Goal: Navigation & Orientation: Find specific page/section

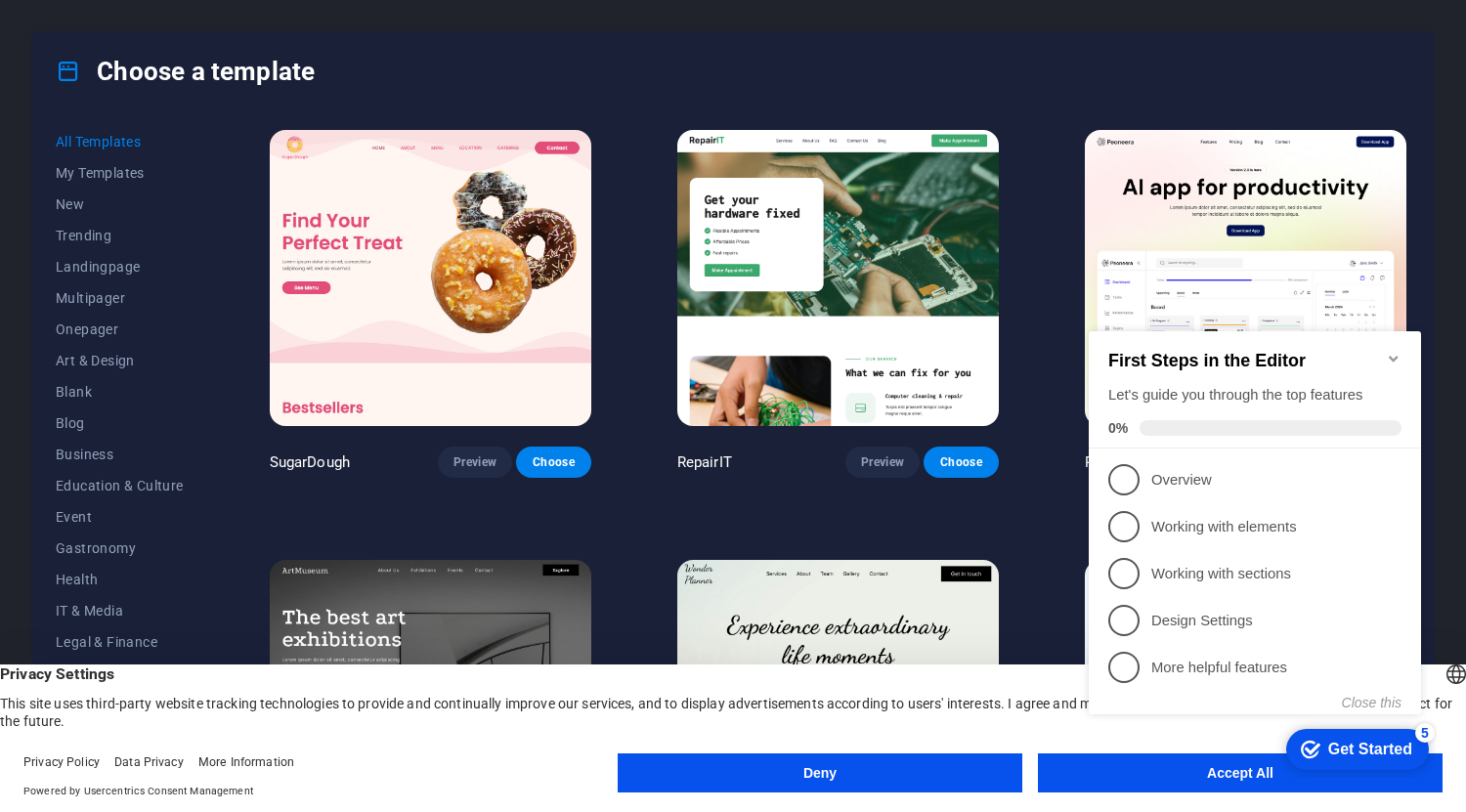
click at [1398, 355] on icon "Minimize checklist" at bounding box center [1393, 358] width 9 height 6
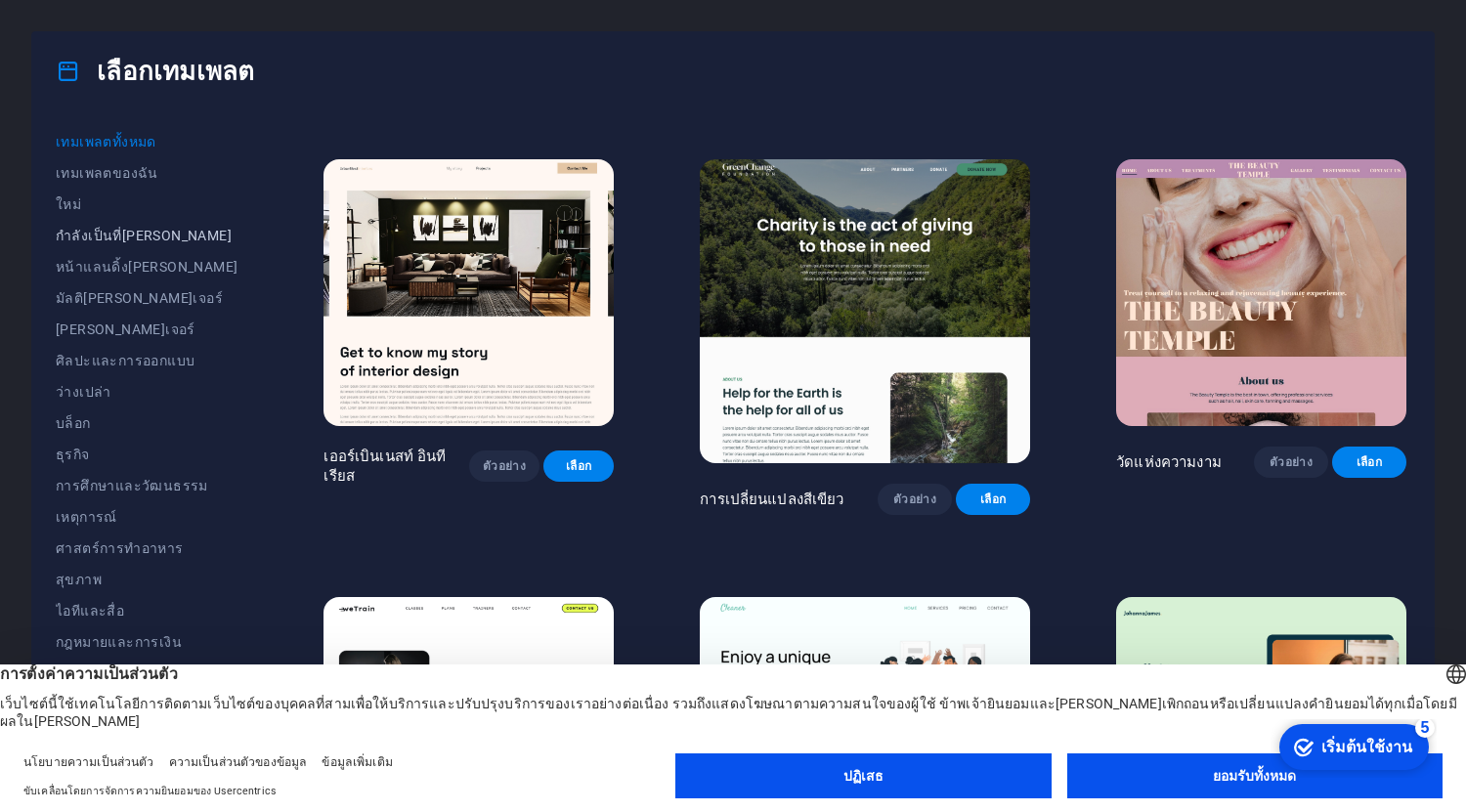
click at [96, 233] on font "กำลังเป็นที่[PERSON_NAME]" at bounding box center [144, 235] width 176 height 16
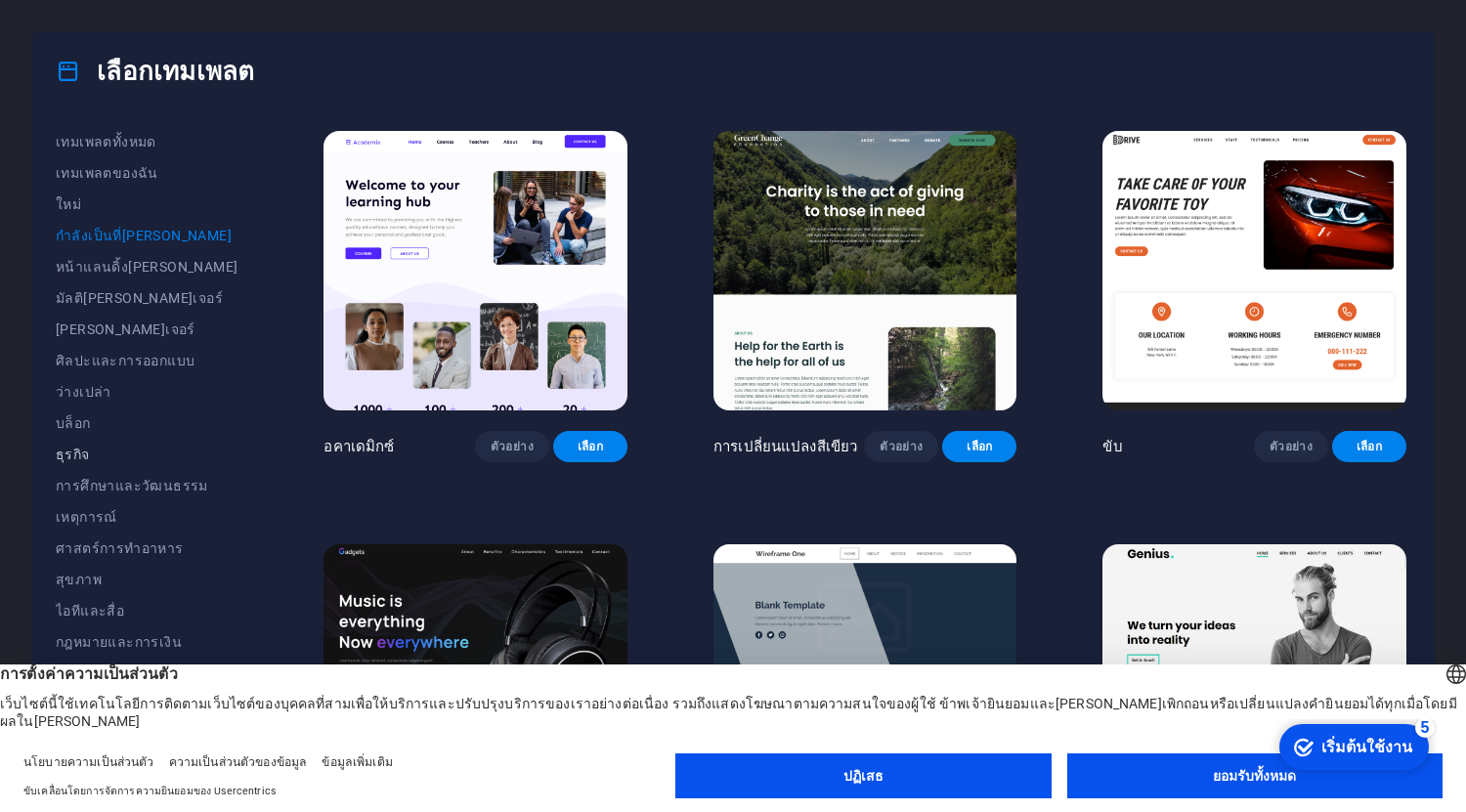
scroll to position [152, 0]
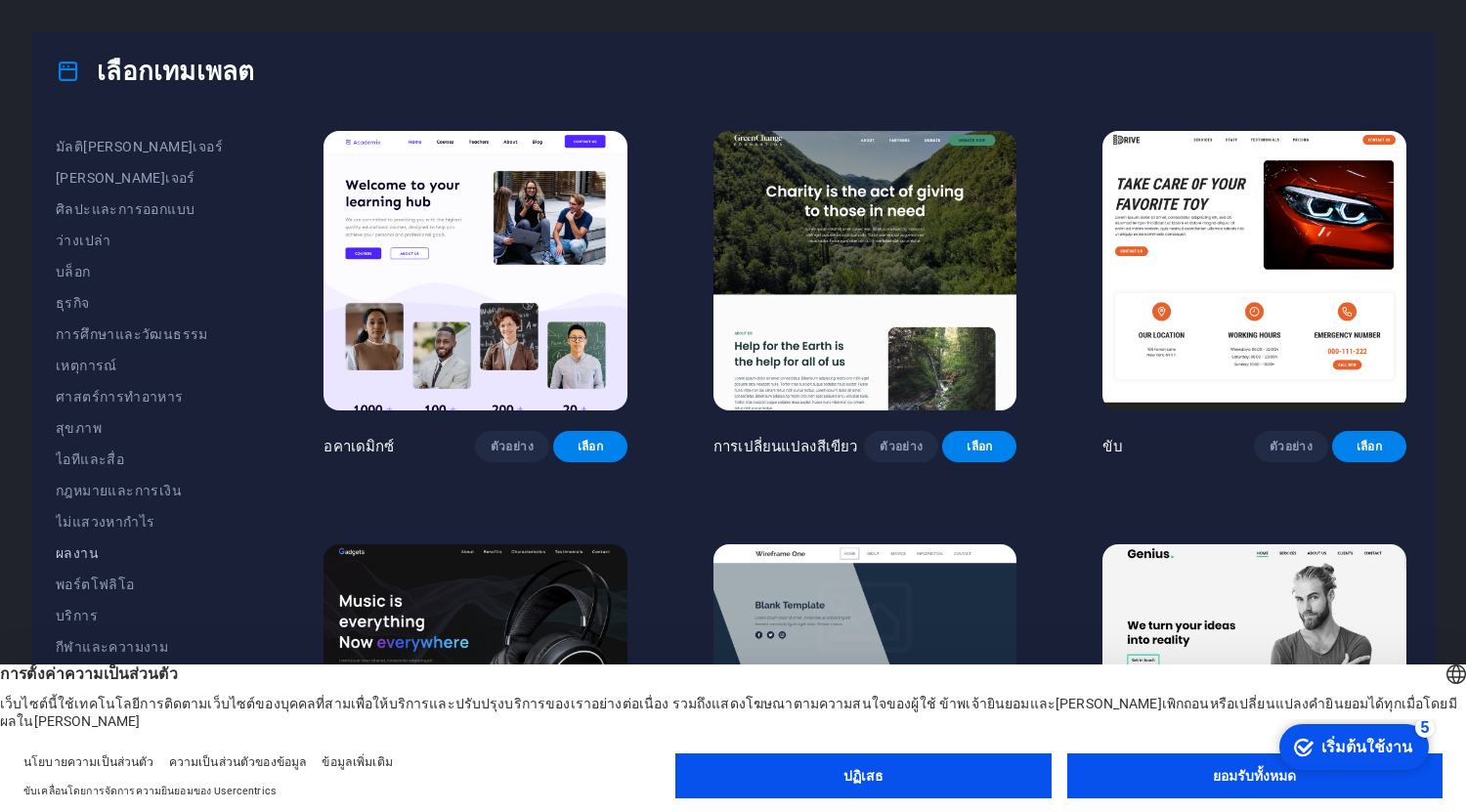
click at [64, 553] on font "ผลงาน" at bounding box center [78, 553] width 43 height 16
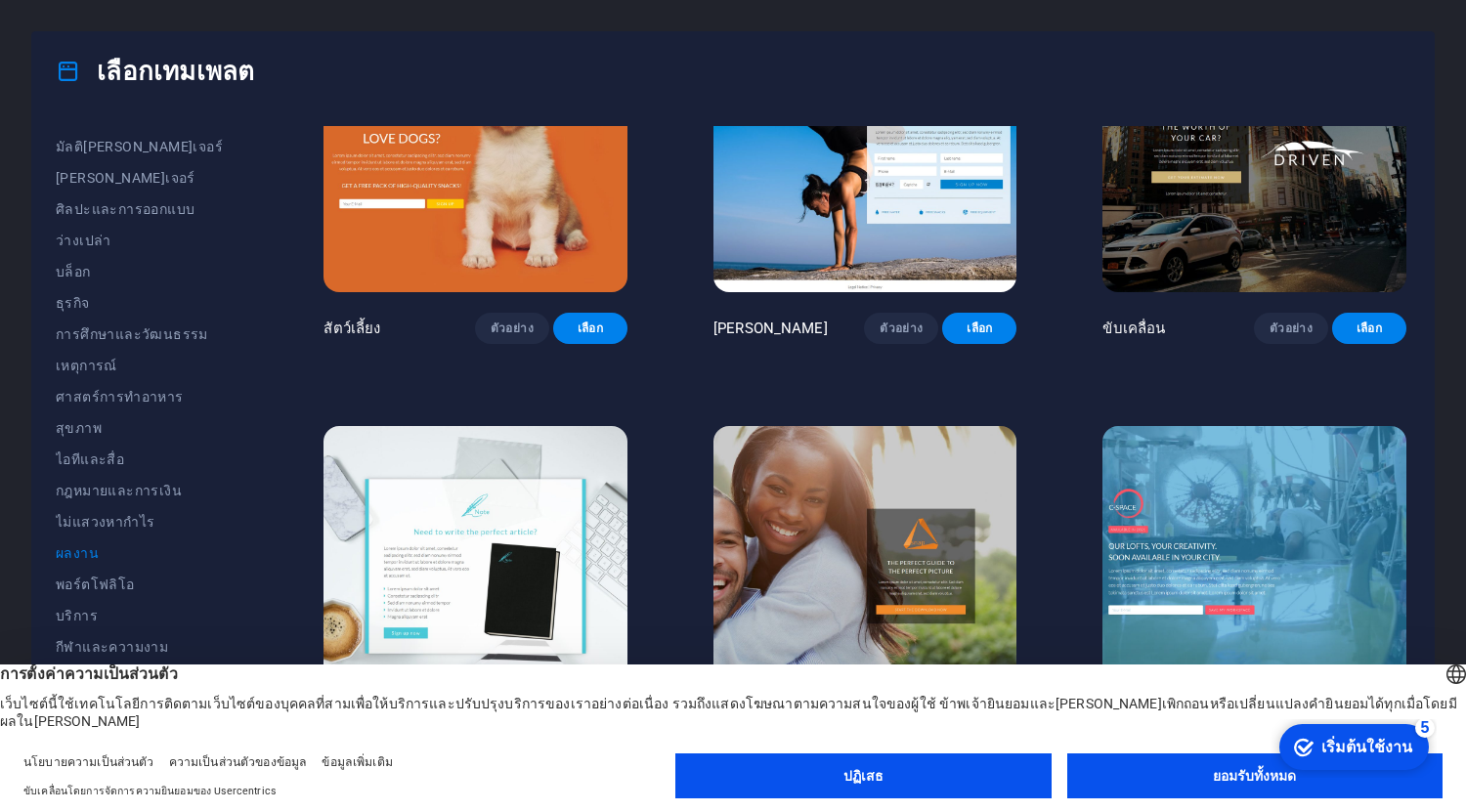
scroll to position [943, 0]
click at [110, 214] on font "ศิลปะและการออกแบบ" at bounding box center [125, 210] width 139 height 16
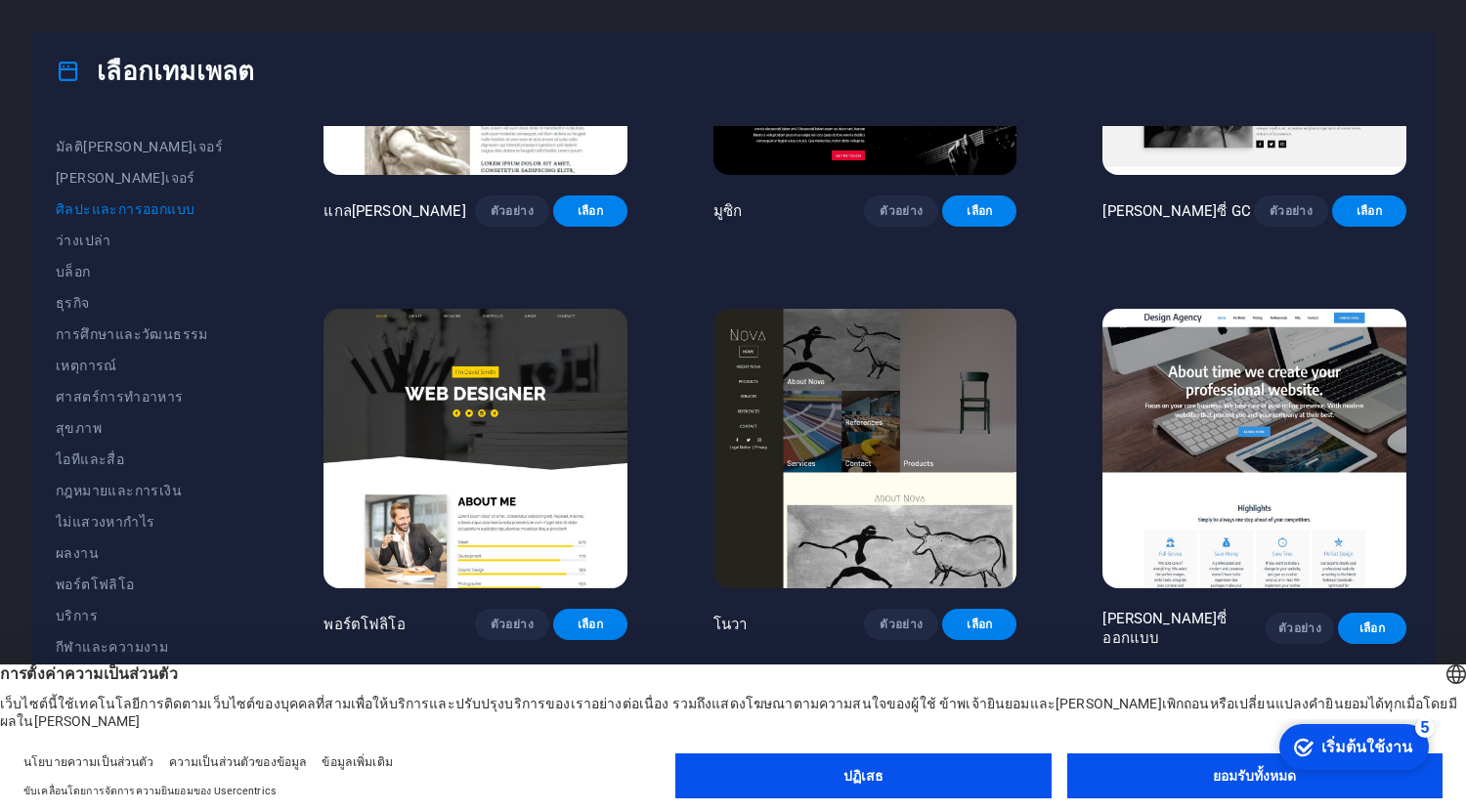
scroll to position [1412, 0]
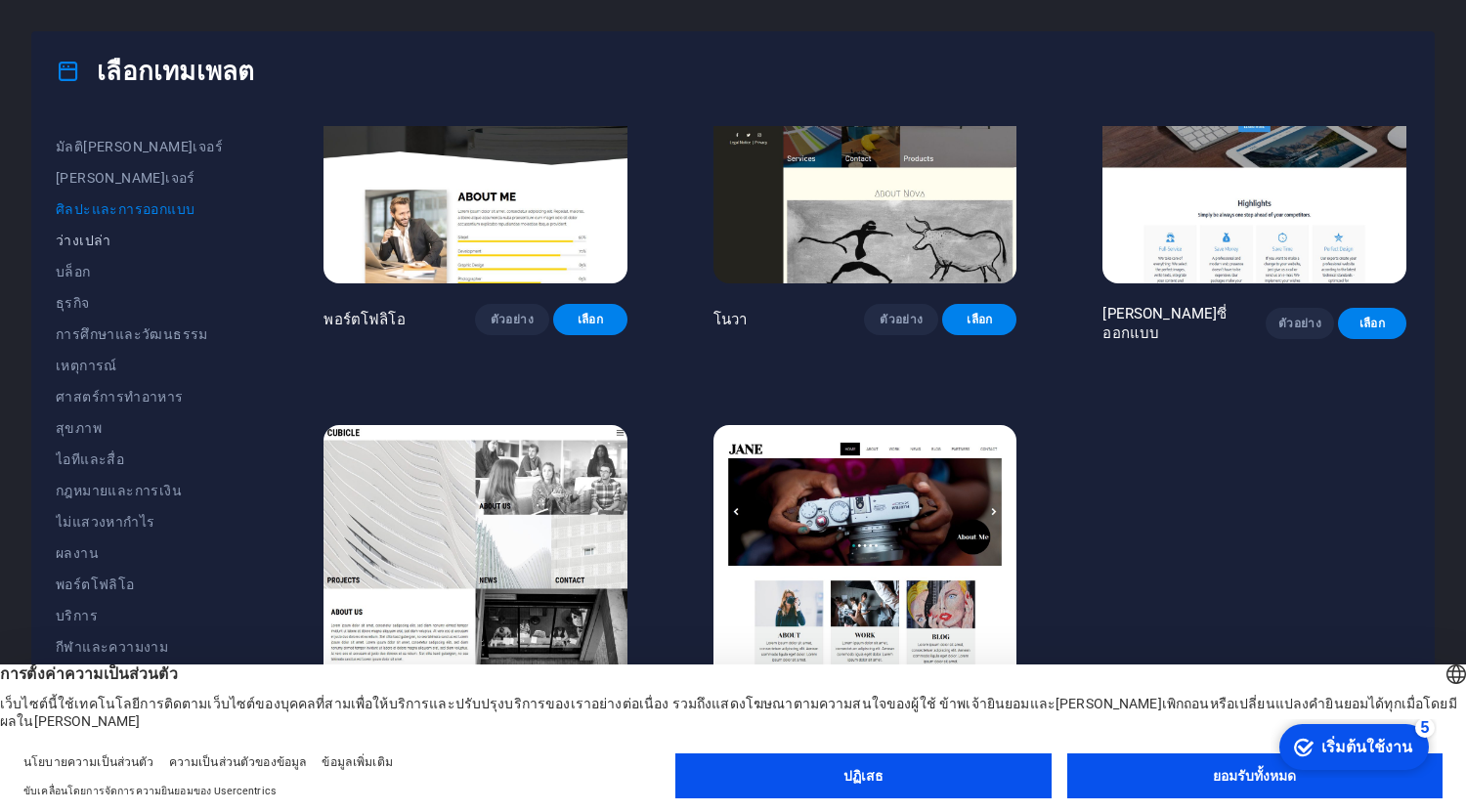
click at [88, 238] on font "ว่างเปล่า" at bounding box center [84, 240] width 56 height 16
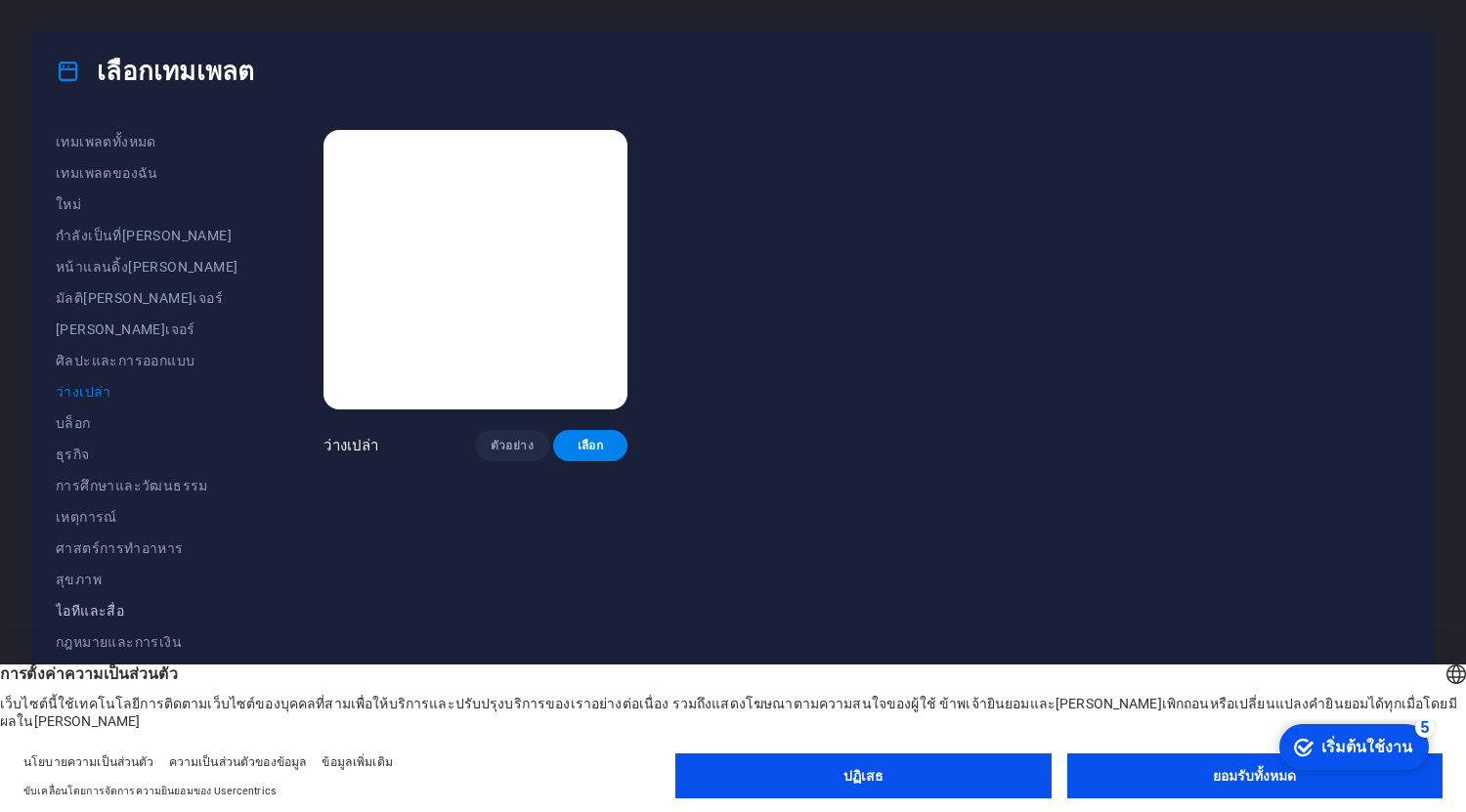
scroll to position [1, 0]
click at [138, 228] on font "กำลังเป็นที่[PERSON_NAME]" at bounding box center [144, 234] width 176 height 16
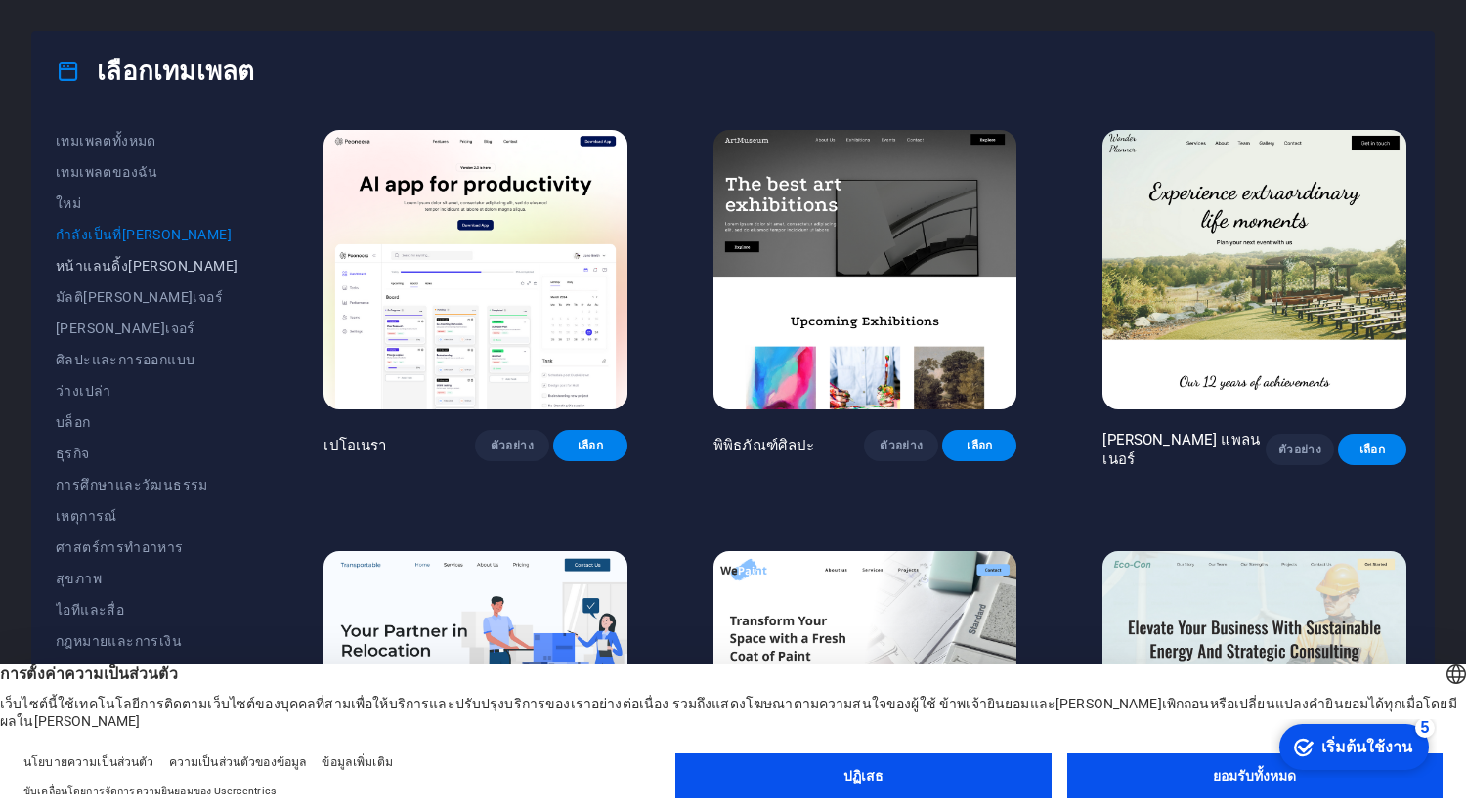
click at [131, 260] on font "หน้าแลนดิ้ง[PERSON_NAME]" at bounding box center [147, 266] width 182 height 16
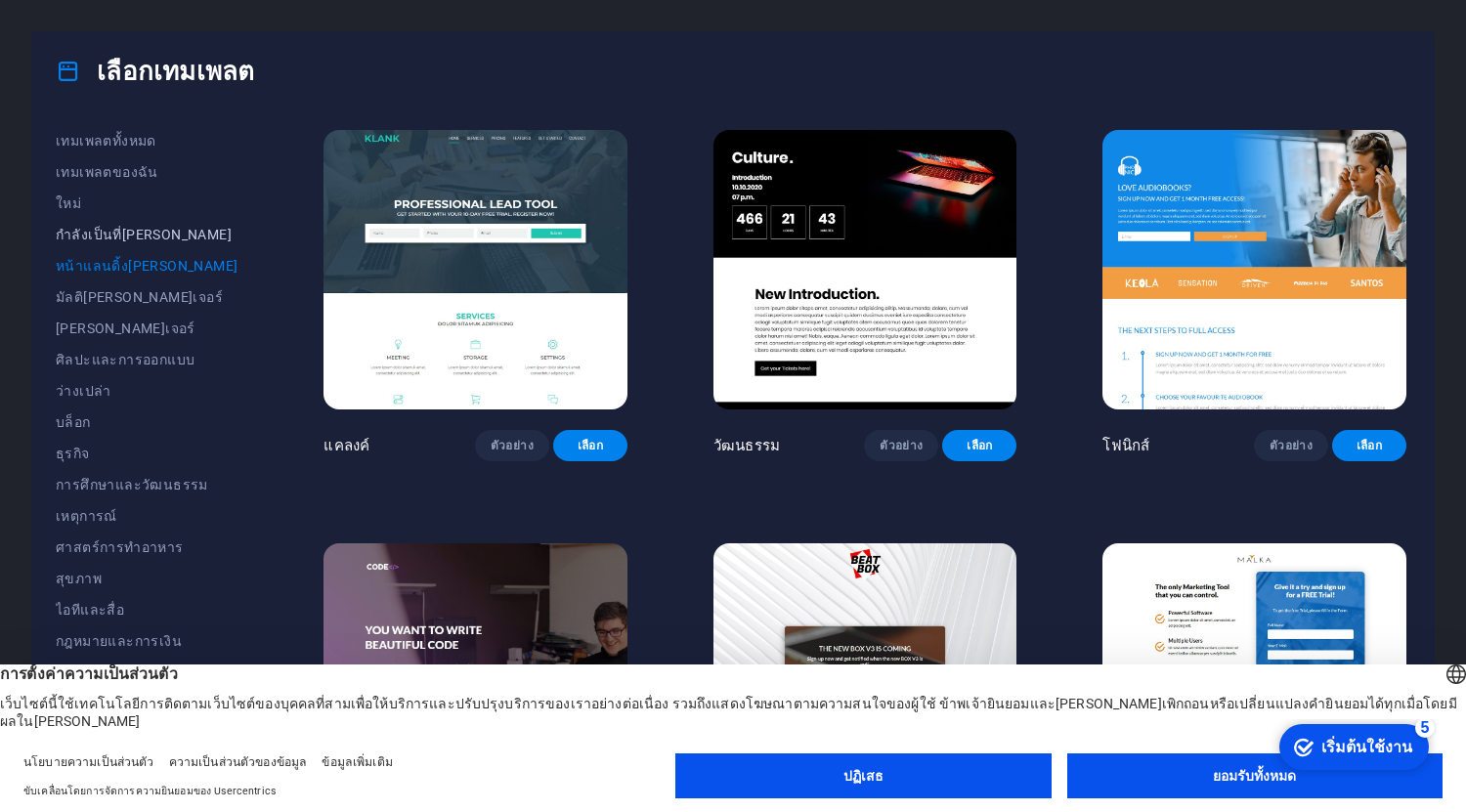
click at [121, 226] on font "กำลังเป็นที่[PERSON_NAME]" at bounding box center [144, 234] width 176 height 16
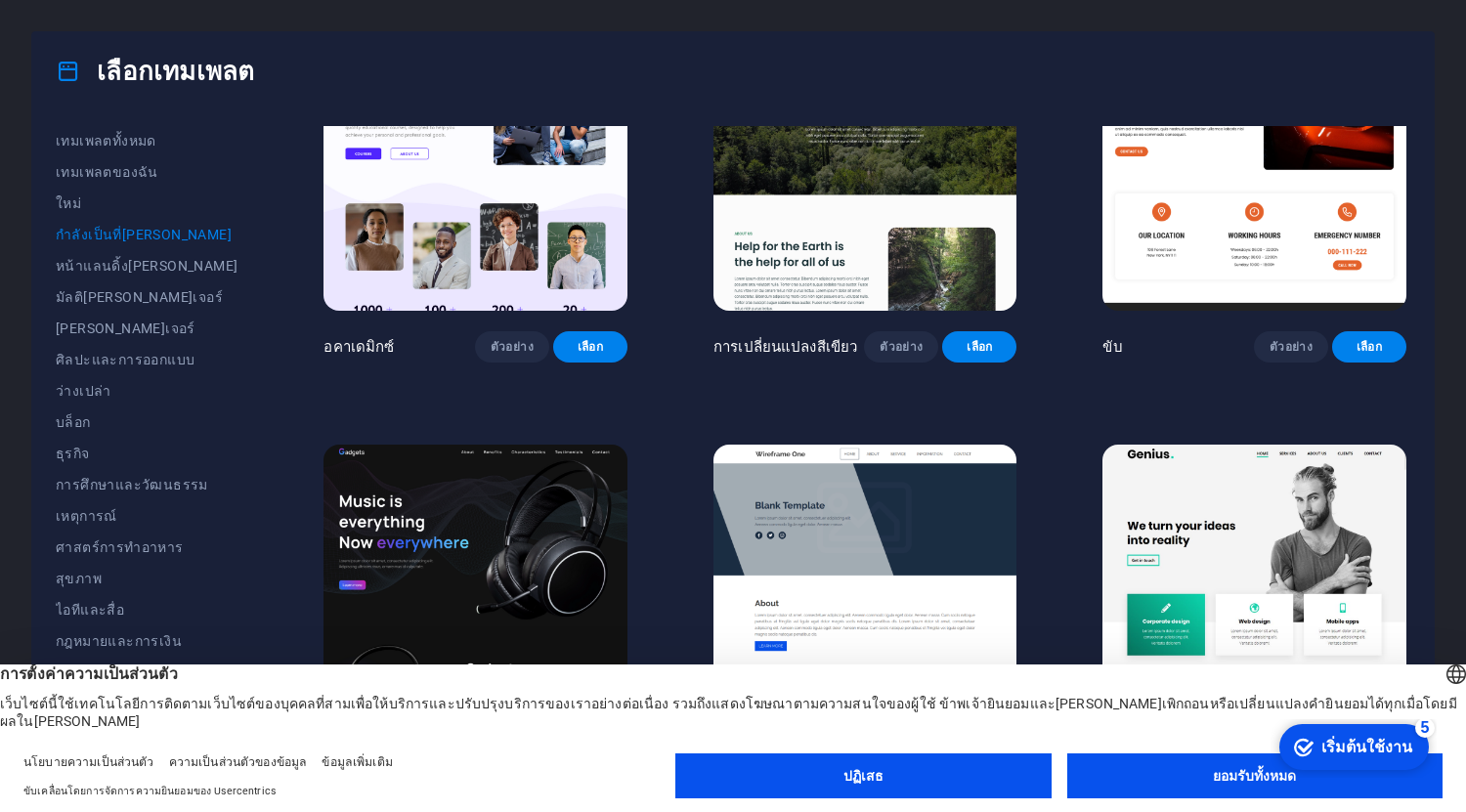
scroll to position [932, 0]
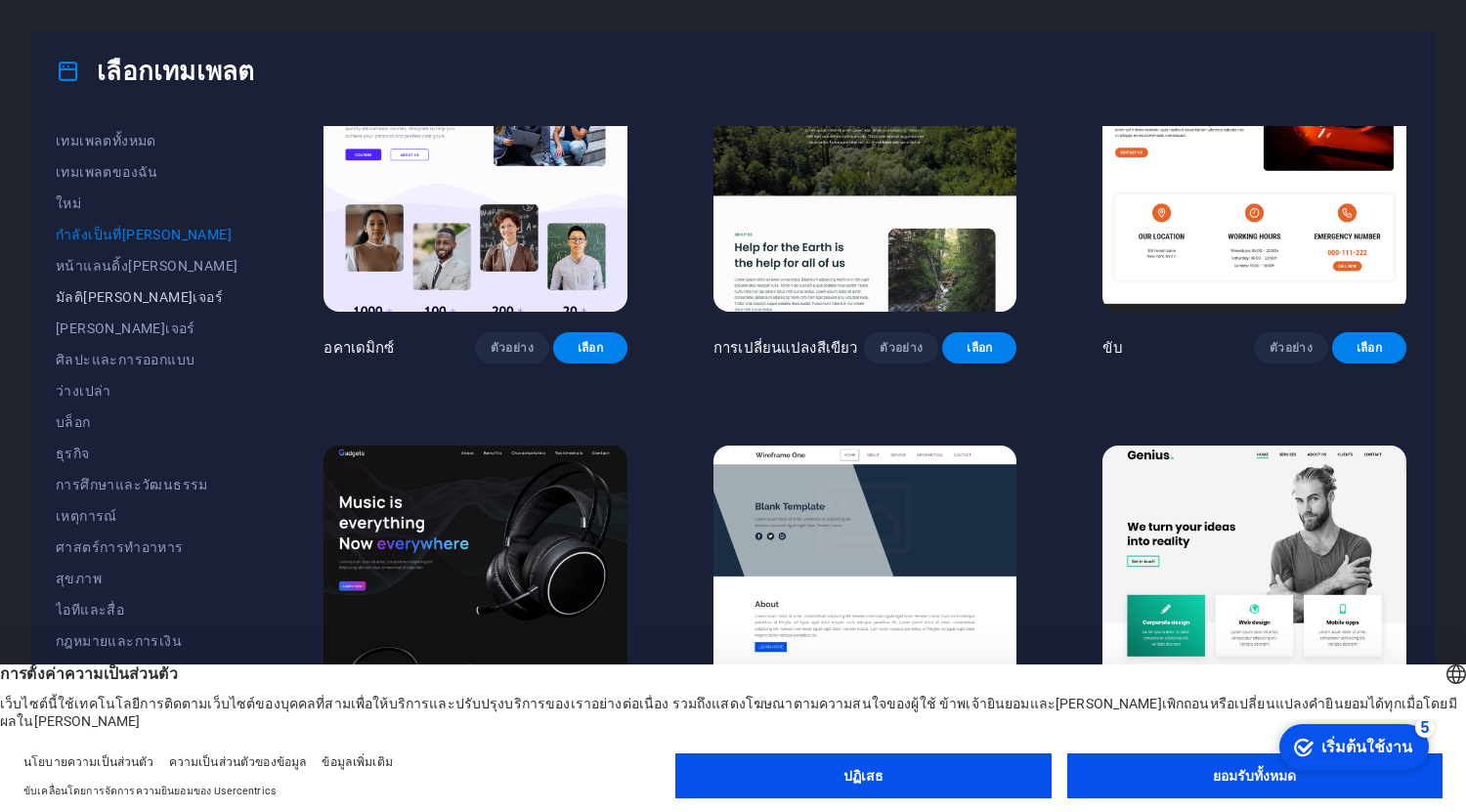
click at [131, 293] on font "มัลติ[PERSON_NAME]เจอร์" at bounding box center [140, 297] width 167 height 16
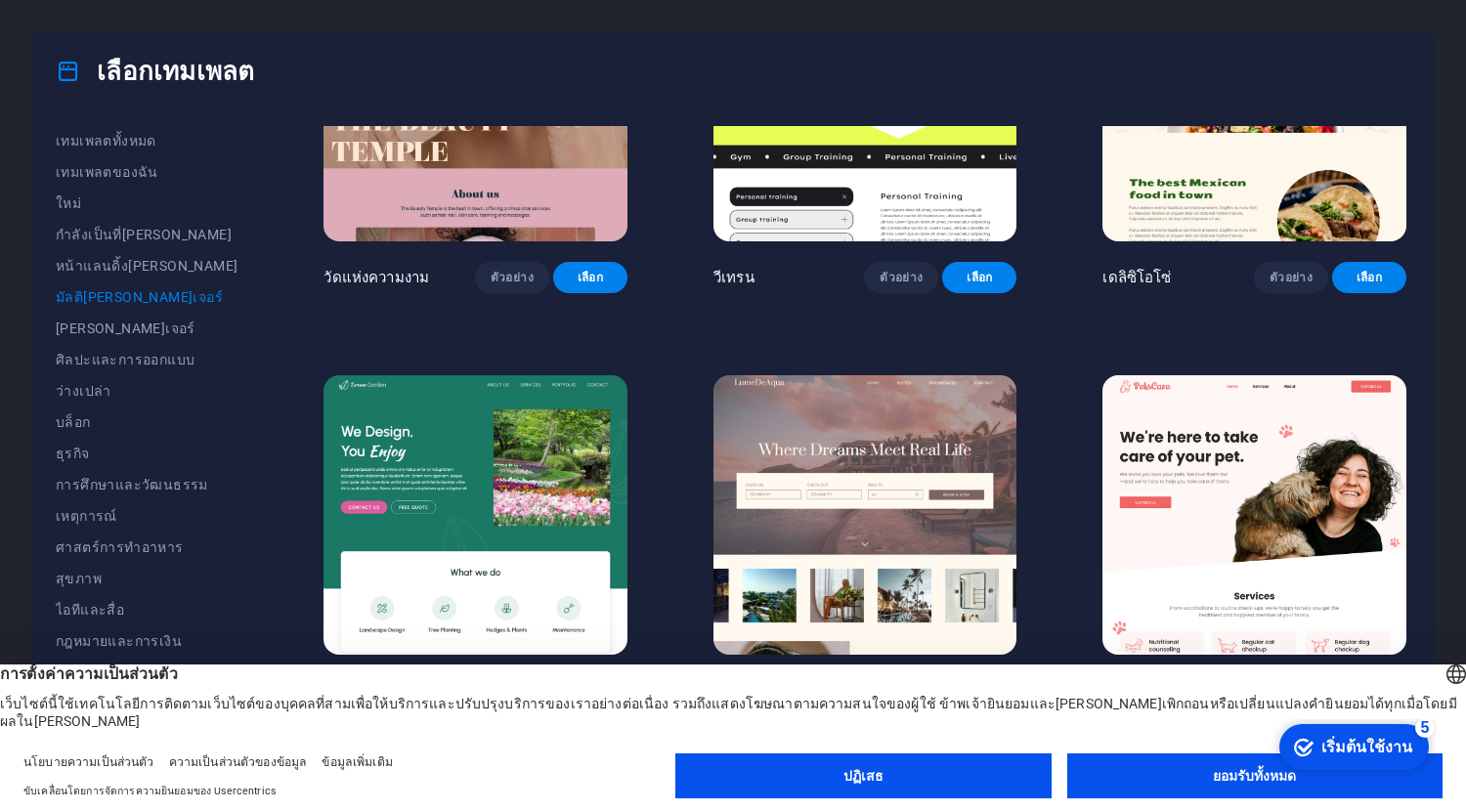
scroll to position [1425, 0]
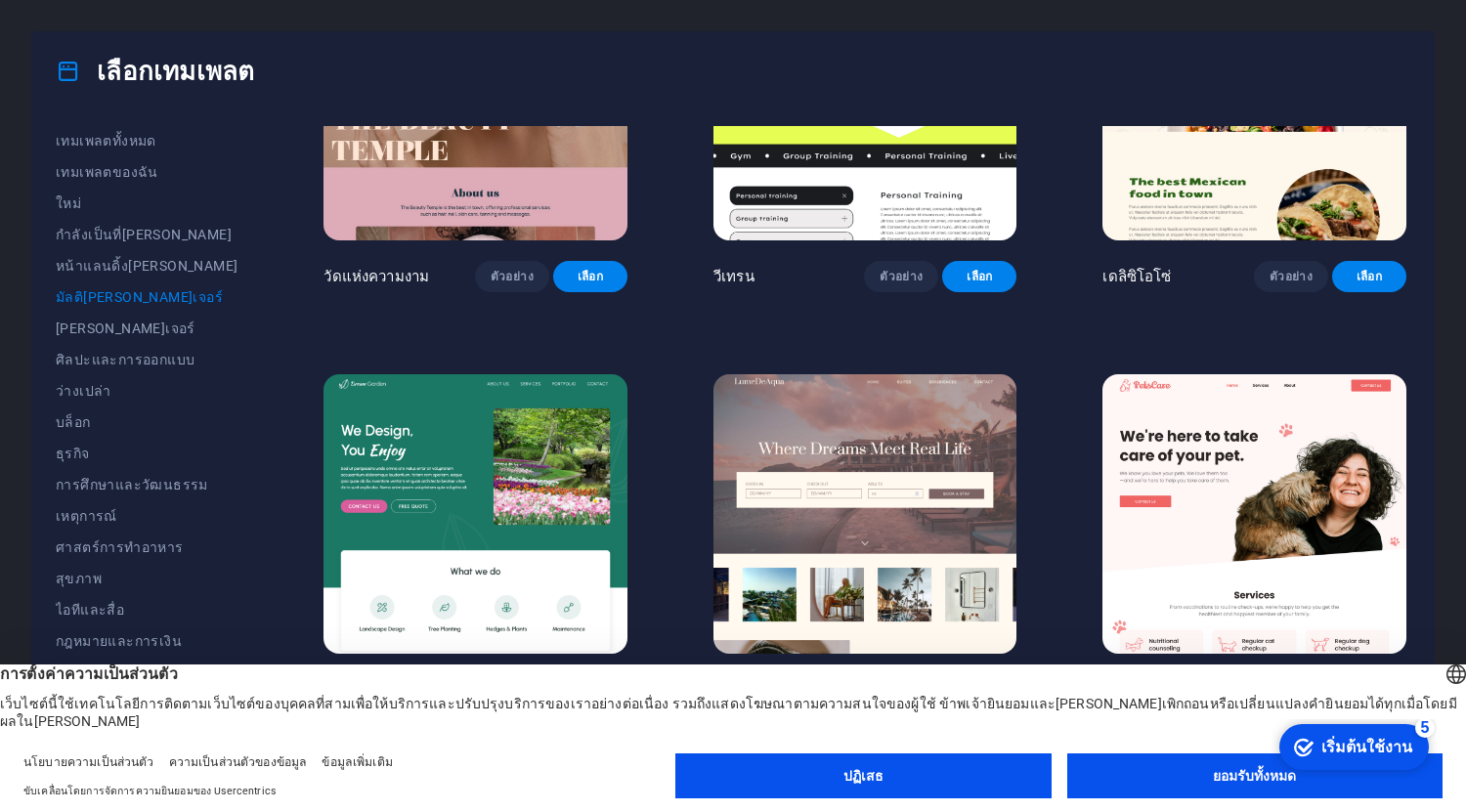
click at [1239, 771] on font "ยอมรับทั้งหมด" at bounding box center [1254, 776] width 83 height 16
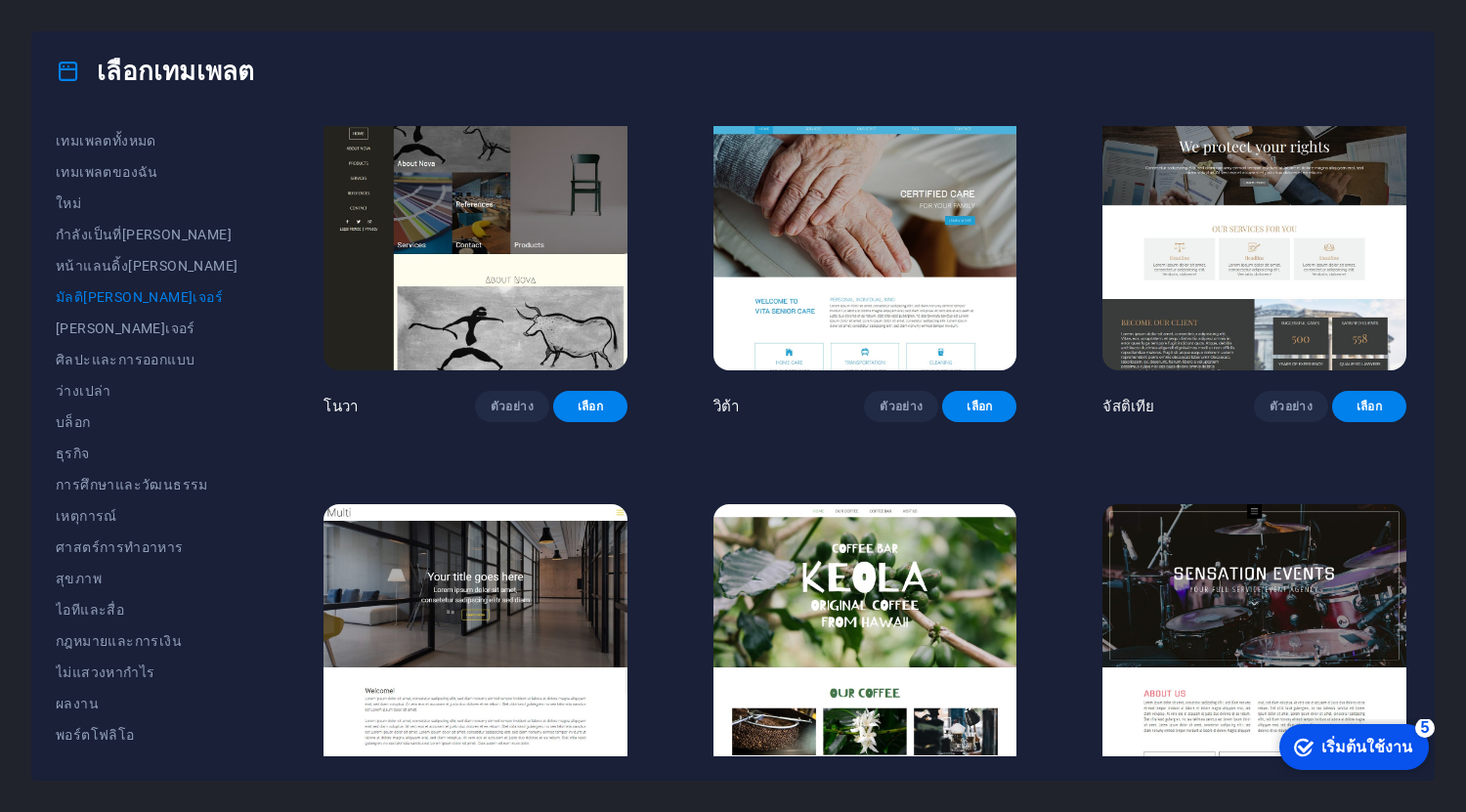
scroll to position [7949, 0]
